Goal: Task Accomplishment & Management: Use online tool/utility

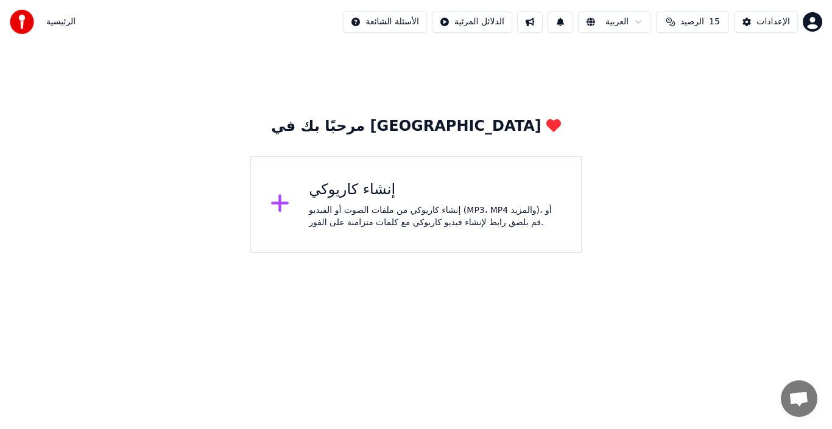
click at [362, 197] on div "إنشاء كاريوكي" at bounding box center [435, 189] width 253 height 19
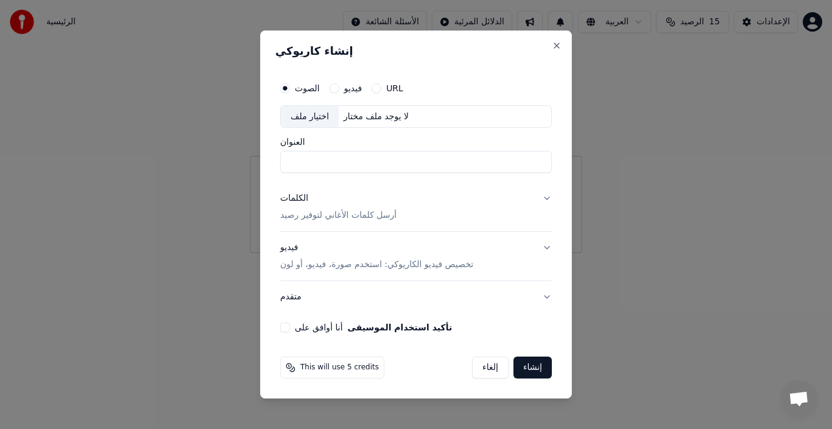
click at [338, 216] on p "أرسل كلمات الأغاني لتوفير رصيد" at bounding box center [338, 216] width 116 height 12
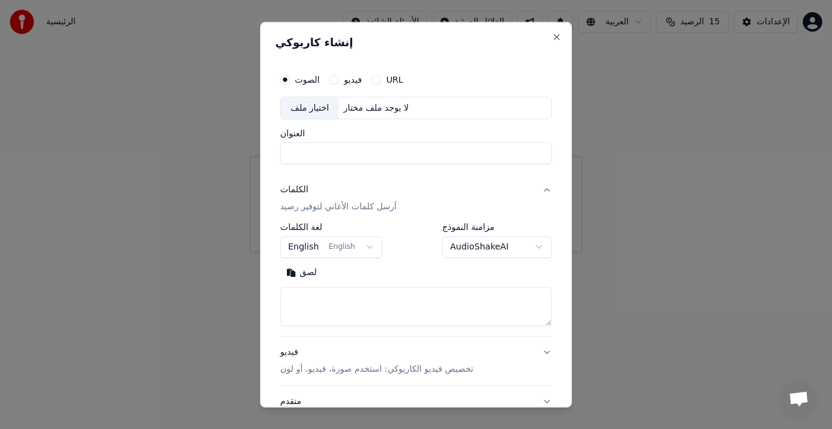
click at [360, 246] on button "English English" at bounding box center [331, 247] width 102 height 22
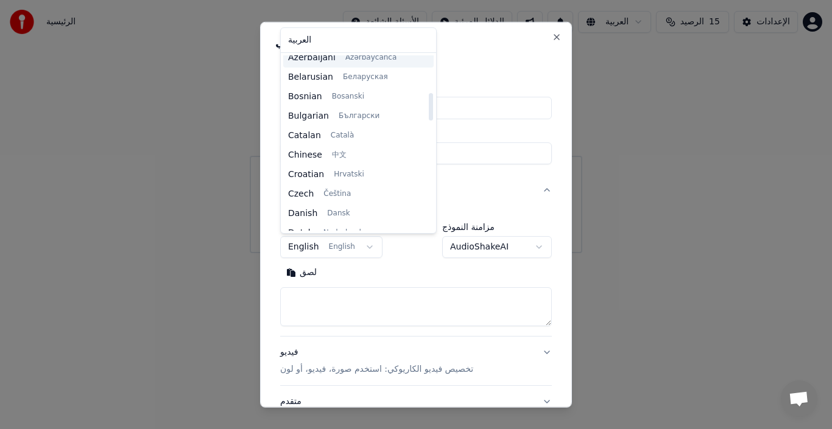
scroll to position [365, 0]
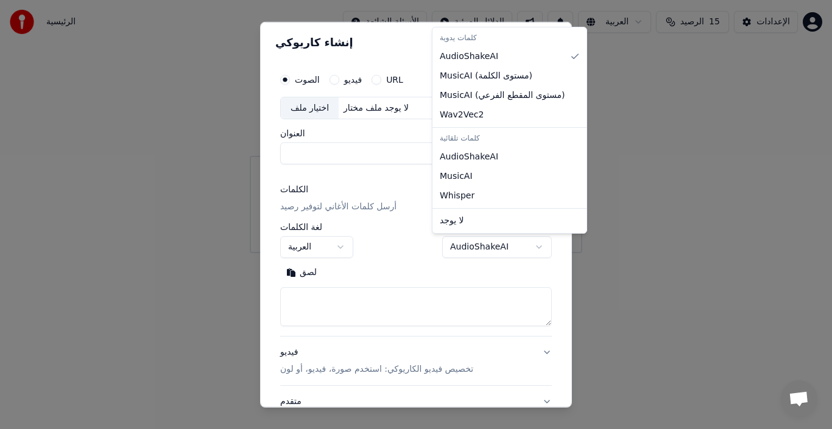
click at [528, 248] on body "**********" at bounding box center [416, 126] width 832 height 253
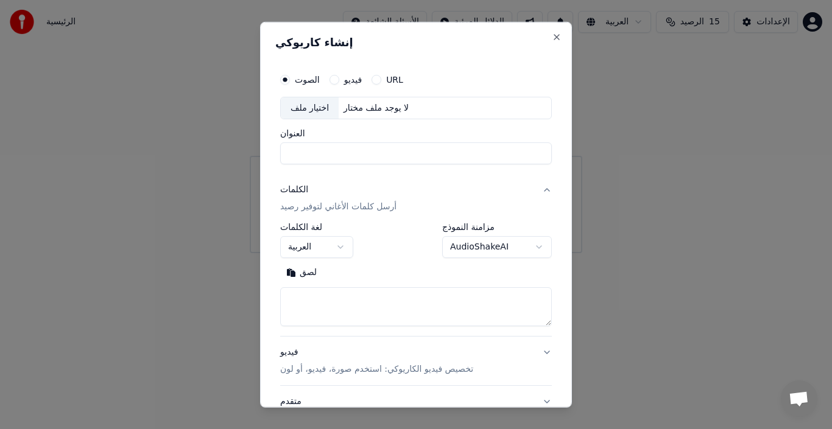
click at [494, 253] on body "**********" at bounding box center [416, 126] width 832 height 253
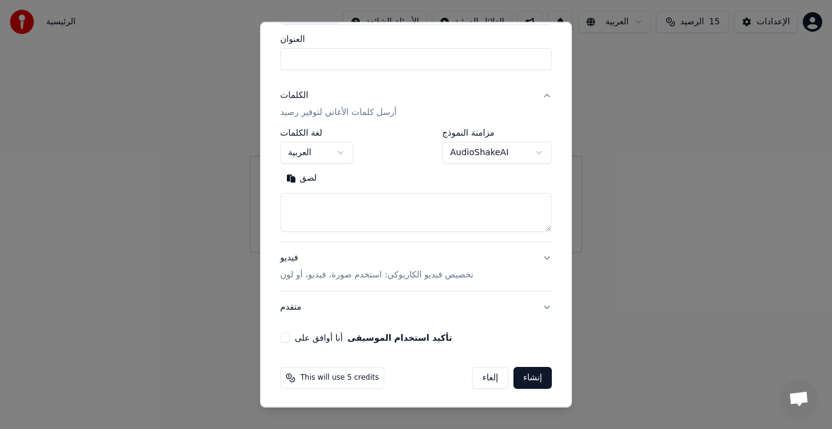
scroll to position [96, 0]
click at [306, 175] on button "لصق" at bounding box center [301, 176] width 43 height 19
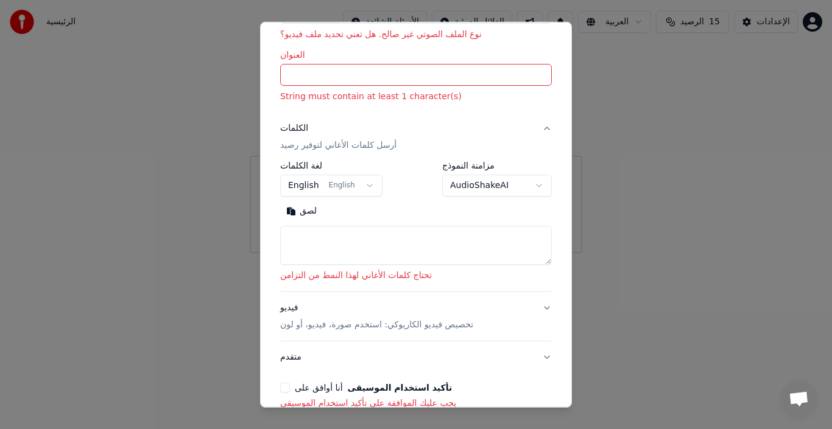
click at [426, 251] on textarea at bounding box center [416, 245] width 272 height 39
click at [346, 68] on input "العنوان" at bounding box center [416, 75] width 272 height 22
click at [425, 38] on p "نوع الملف الصوتي غير صالح. هل تعني تحديد ملف فيديو؟" at bounding box center [416, 35] width 272 height 12
click at [424, 40] on p "نوع الملف الصوتي غير صالح. هل تعني تحديد ملف فيديو؟" at bounding box center [416, 35] width 272 height 12
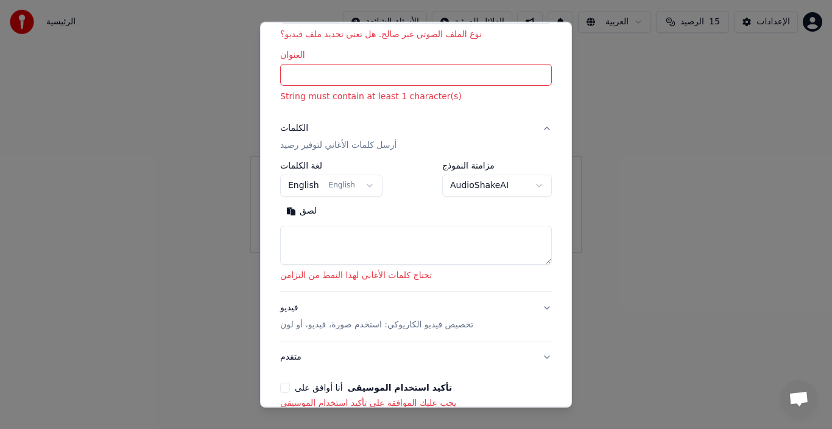
click at [409, 81] on input "العنوان" at bounding box center [416, 75] width 272 height 22
click at [361, 182] on button "English English" at bounding box center [331, 186] width 102 height 22
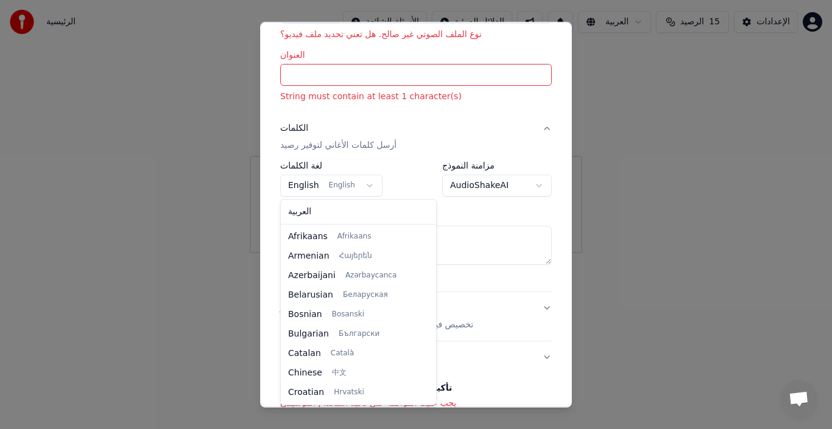
scroll to position [78, 0]
select select "**"
drag, startPoint x: 306, startPoint y: 209, endPoint x: 340, endPoint y: 205, distance: 33.8
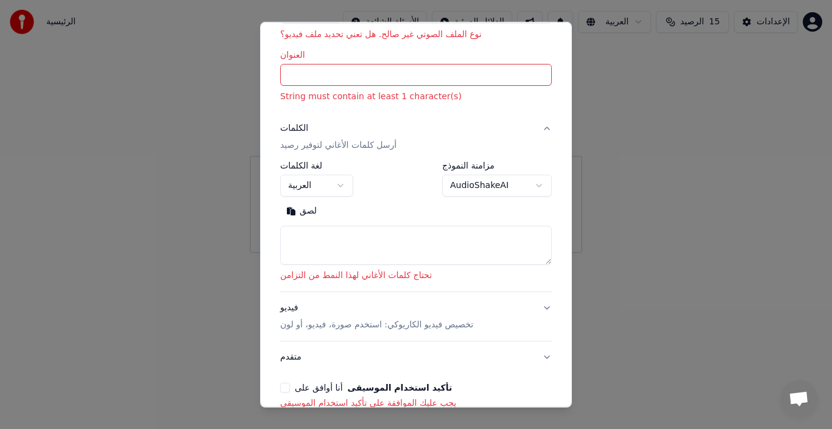
click at [341, 99] on p "String must contain at least 1 character(s)" at bounding box center [416, 97] width 272 height 12
drag, startPoint x: 341, startPoint y: 99, endPoint x: 291, endPoint y: 111, distance: 51.2
click at [291, 113] on div "**********" at bounding box center [415, 191] width 281 height 448
click at [455, 129] on button "الكلمات أرسل كلمات الأغاني لتوفير رصيد" at bounding box center [416, 137] width 272 height 49
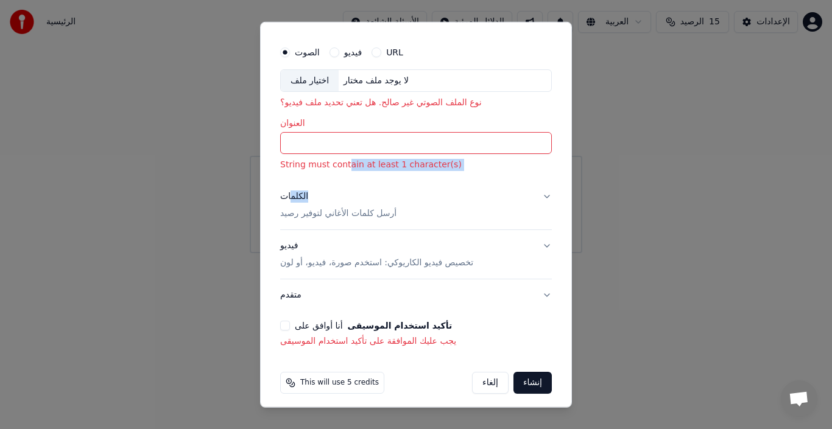
scroll to position [33, 0]
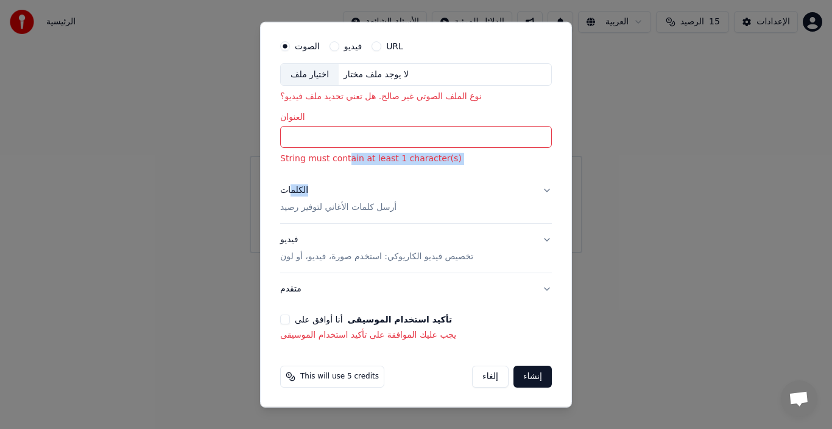
click at [535, 190] on button "الكلمات أرسل كلمات الأغاني لتوفير رصيد" at bounding box center [416, 199] width 272 height 49
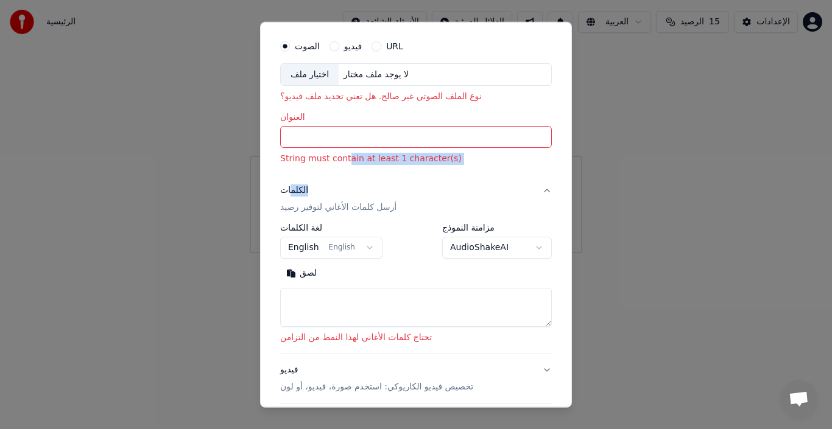
click at [535, 189] on button "الكلمات أرسل كلمات الأغاني لتوفير رصيد" at bounding box center [416, 199] width 272 height 49
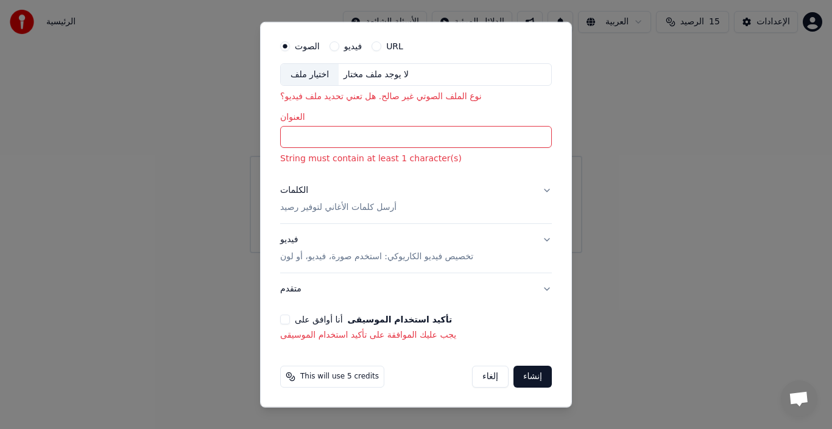
click at [279, 316] on div "الصوت فيديو URL اختيار ملف لا يوجد ملف مختار نوع الملف الصوتي غير صالح. هل تعني…" at bounding box center [415, 188] width 281 height 318
click at [284, 320] on button "أنا أوافق على تأكيد استخدام الموسيقى" at bounding box center [285, 320] width 10 height 10
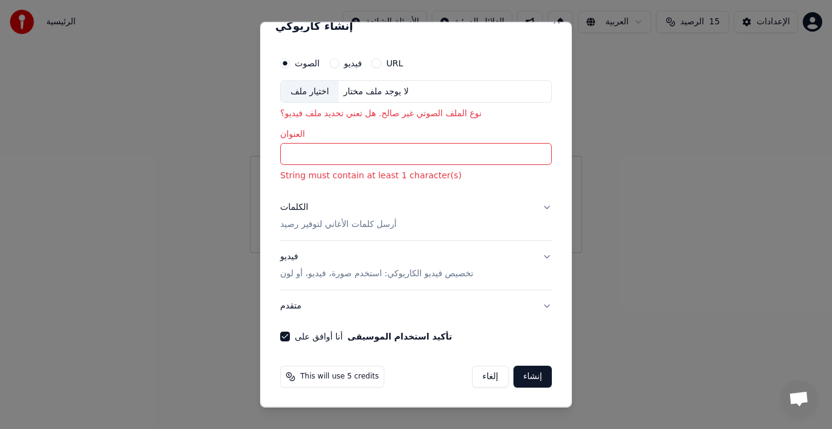
scroll to position [16, 0]
click at [533, 306] on button "متقدم" at bounding box center [416, 306] width 272 height 32
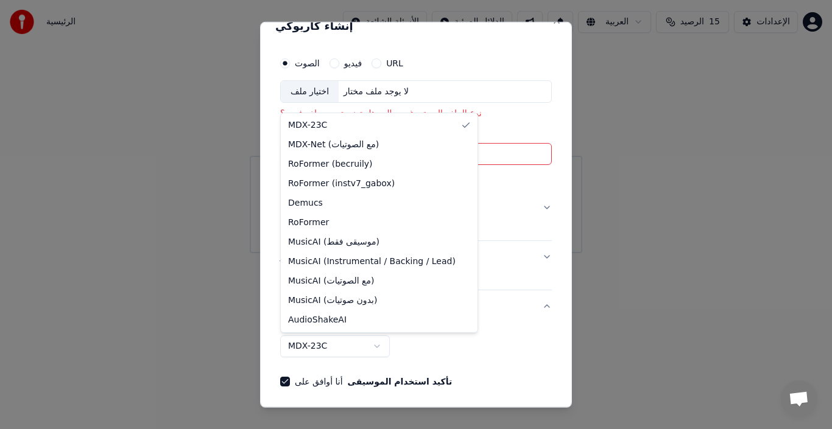
click at [380, 253] on body "**********" at bounding box center [416, 126] width 832 height 253
drag, startPoint x: 420, startPoint y: 330, endPoint x: 426, endPoint y: 329, distance: 6.2
click at [422, 330] on div "MDX-23C MDX-Net (مع الصوتيات) RoFormer (becruily) RoFormer (instv7_gabox) Demuc…" at bounding box center [379, 222] width 197 height 219
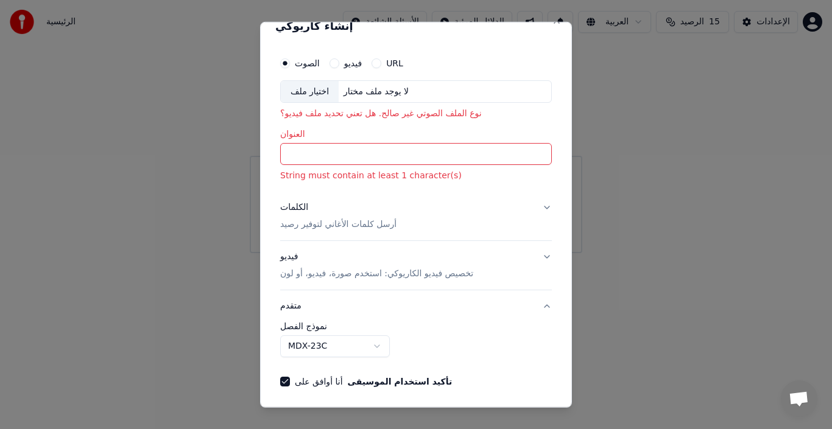
click at [453, 253] on body "**********" at bounding box center [416, 126] width 832 height 253
click at [290, 307] on button "متقدم" at bounding box center [416, 306] width 272 height 32
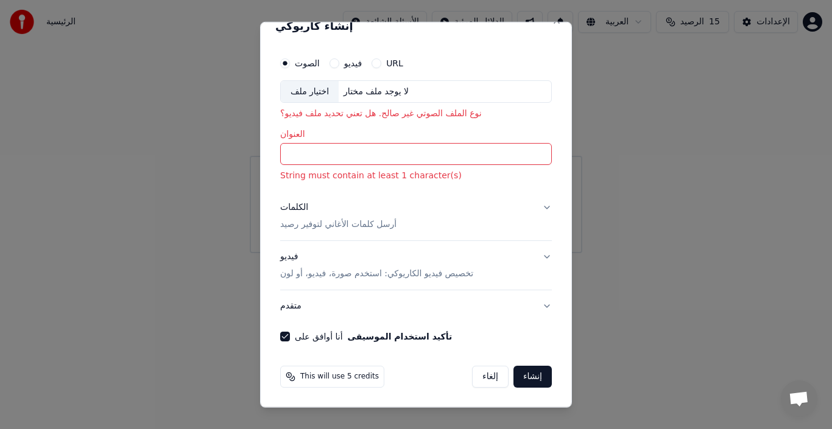
click at [290, 306] on button "متقدم" at bounding box center [416, 306] width 272 height 32
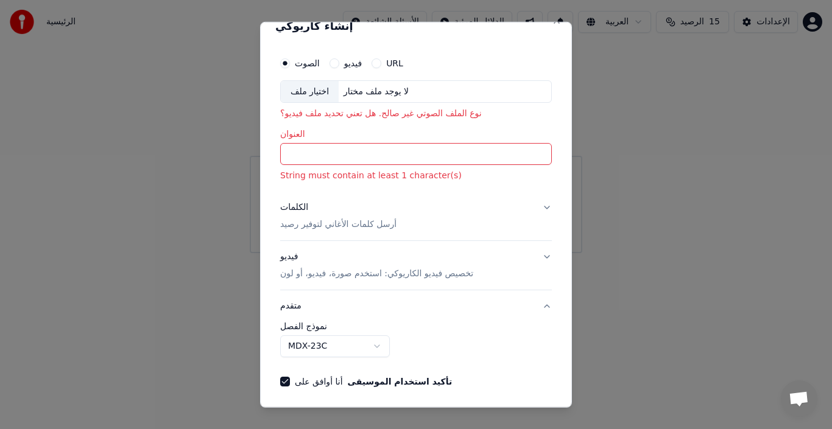
click at [292, 306] on button "متقدم" at bounding box center [416, 306] width 272 height 32
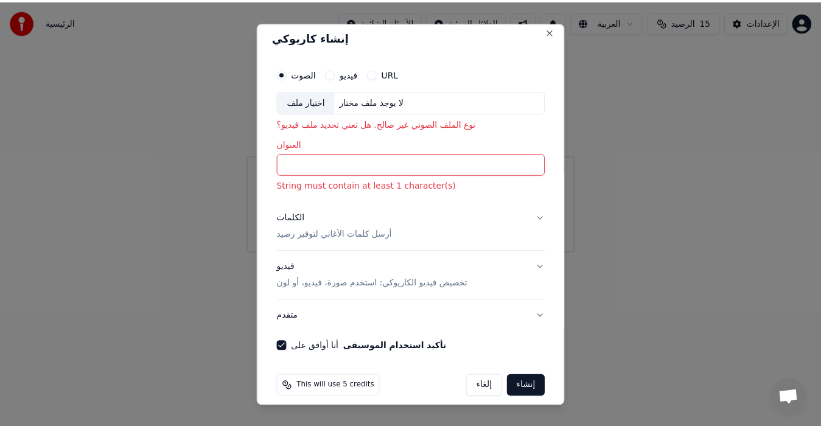
scroll to position [0, 0]
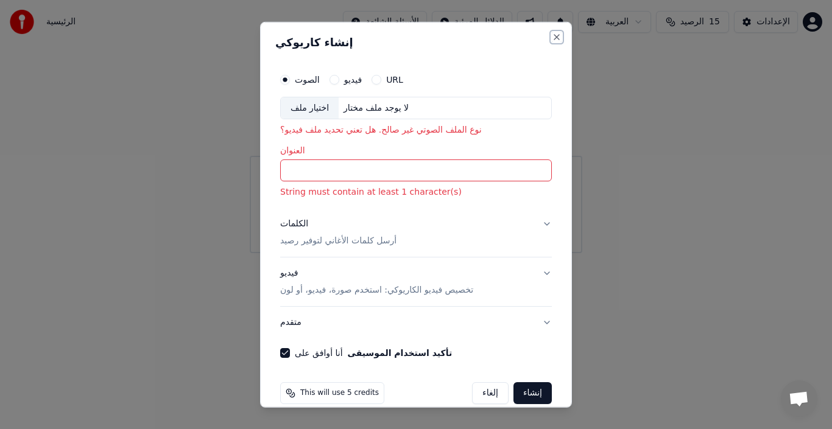
click at [552, 34] on button "Close" at bounding box center [557, 37] width 10 height 10
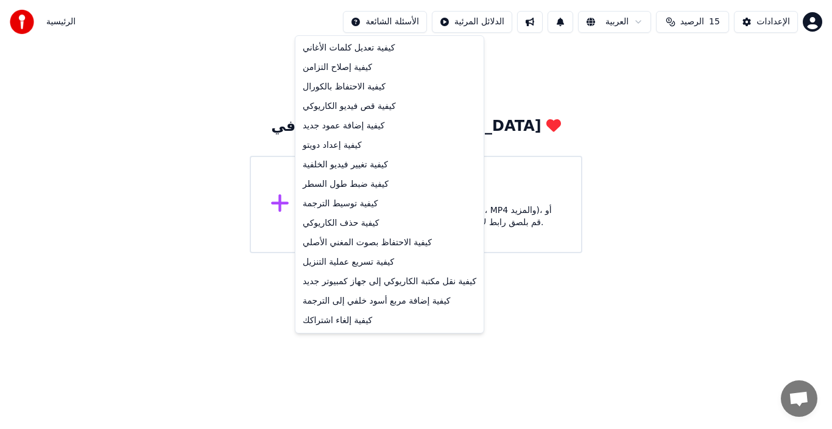
click at [381, 23] on html "الرئيسية الأسئلة الشائعة الدلائل المرئية العربية الرصيد 15 الإعدادات مرحبًا بك …" at bounding box center [416, 126] width 832 height 253
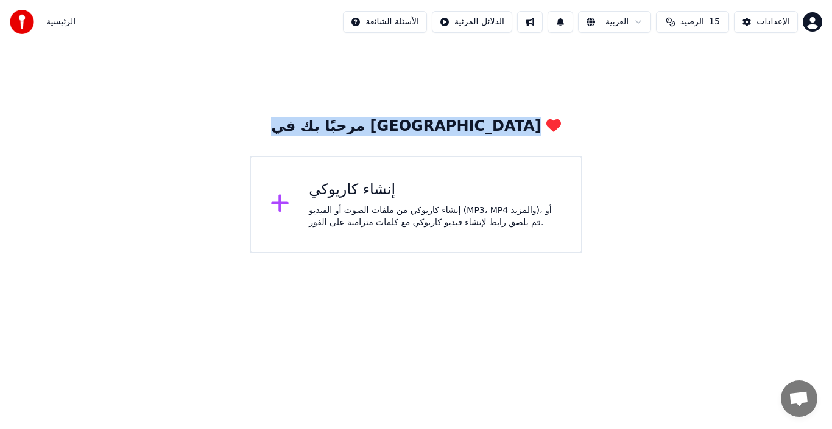
drag, startPoint x: 160, startPoint y: 58, endPoint x: 220, endPoint y: 135, distance: 98.0
click at [211, 133] on html "الرئيسية الأسئلة الشائعة الدلائل المرئية العربية الرصيد 15 الإعدادات مرحبًا بك …" at bounding box center [416, 126] width 832 height 253
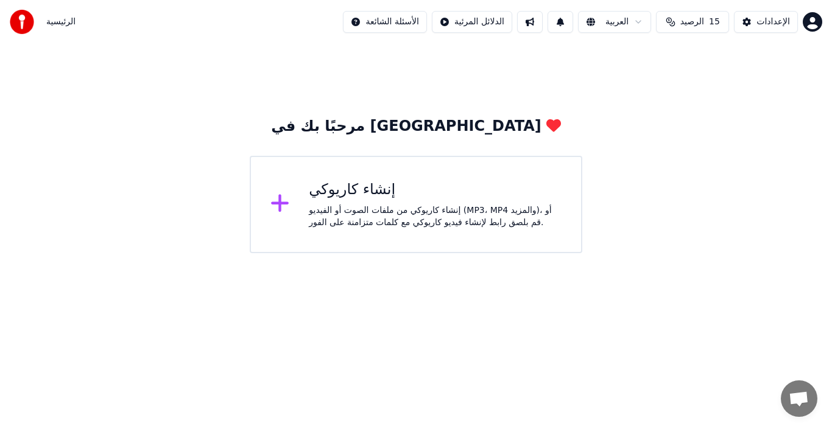
click at [542, 86] on div "مرحبًا بك في يوكا إنشاء كاريوكي إنشاء كاريوكي من ملفات الصوت أو الفيديو (MP3، M…" at bounding box center [416, 148] width 832 height 209
click at [468, 18] on html "الرئيسية الأسئلة الشائعة الدلائل المرئية العربية الرصيد 15 الإعدادات مرحبًا بك …" at bounding box center [416, 126] width 832 height 253
click at [750, 21] on html "الرئيسية الأسئلة الشائعة الدلائل المرئية العربية الرصيد 15 الإعدادات مرحبًا بك …" at bounding box center [416, 126] width 832 height 253
click at [750, 21] on button "الإعدادات" at bounding box center [766, 22] width 64 height 22
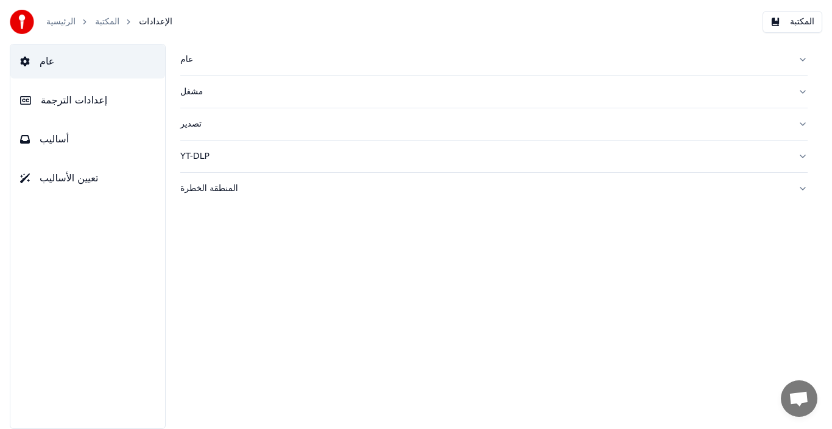
click at [791, 22] on button "المكتبة" at bounding box center [792, 22] width 60 height 22
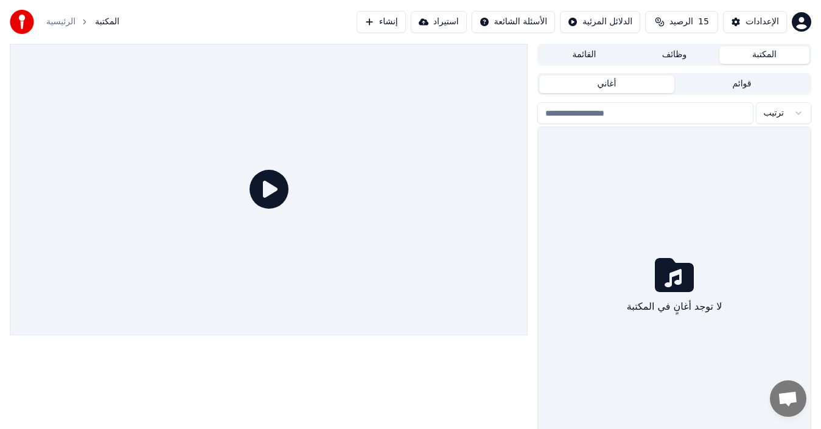
click at [612, 82] on button "أغاني" at bounding box center [606, 84] width 135 height 18
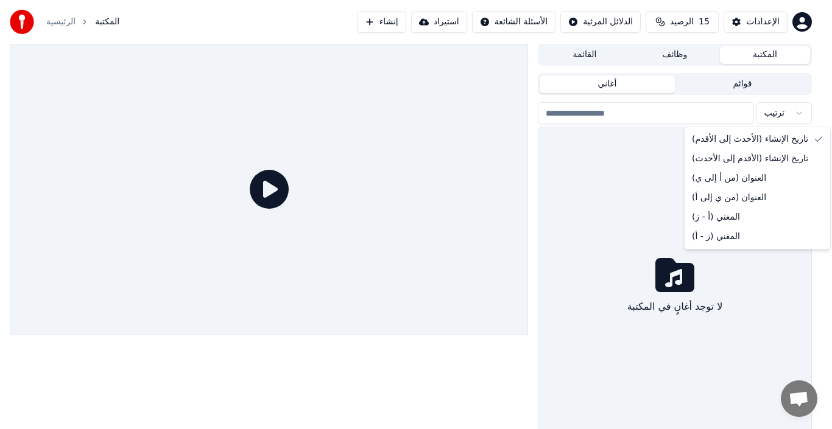
click at [799, 113] on html "الرئيسية المكتبة إنشاء استيراد الأسئلة الشائعة الدلائل المرئية الرصيد 15 الإعدا…" at bounding box center [416, 214] width 832 height 429
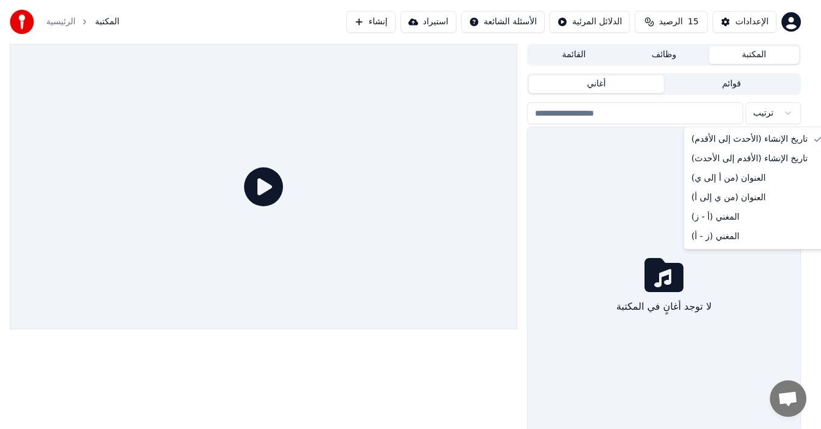
click at [799, 113] on html "الرئيسية المكتبة إنشاء استيراد الأسئلة الشائعة الدلائل المرئية الرصيد 15 الإعدا…" at bounding box center [410, 214] width 821 height 429
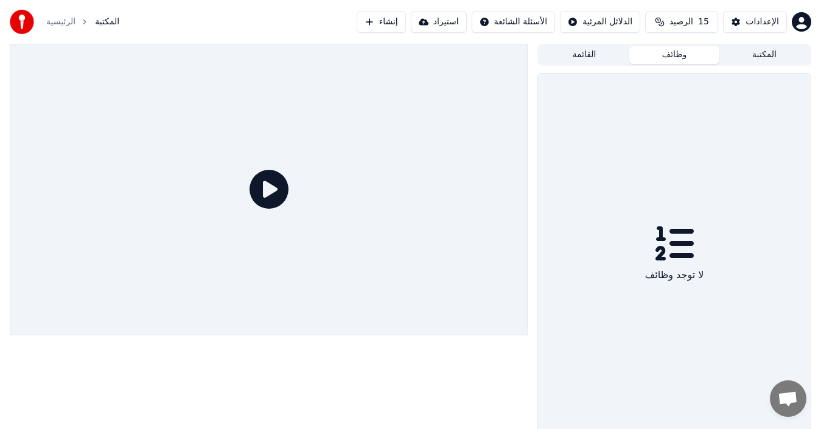
click at [668, 57] on button "وظائف" at bounding box center [674, 55] width 90 height 18
click at [586, 52] on button "القائمة" at bounding box center [584, 55] width 90 height 18
click at [275, 192] on icon at bounding box center [269, 189] width 39 height 39
click at [276, 191] on icon at bounding box center [269, 189] width 39 height 39
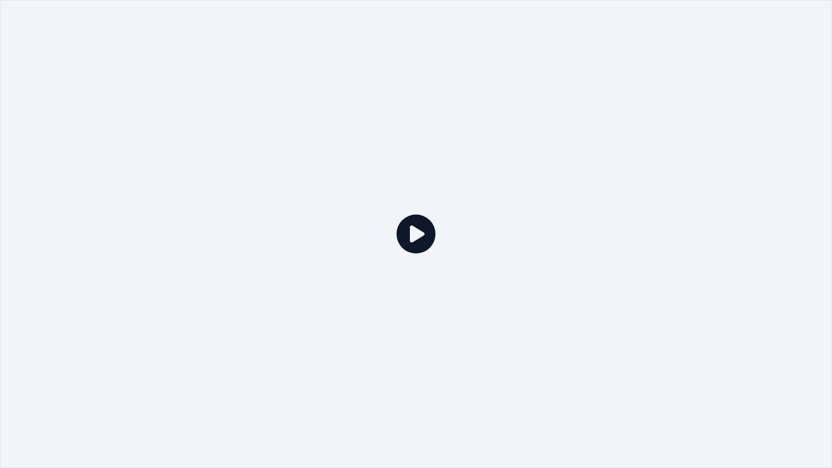
click at [410, 231] on icon at bounding box center [415, 233] width 39 height 39
